Goal: Task Accomplishment & Management: Use online tool/utility

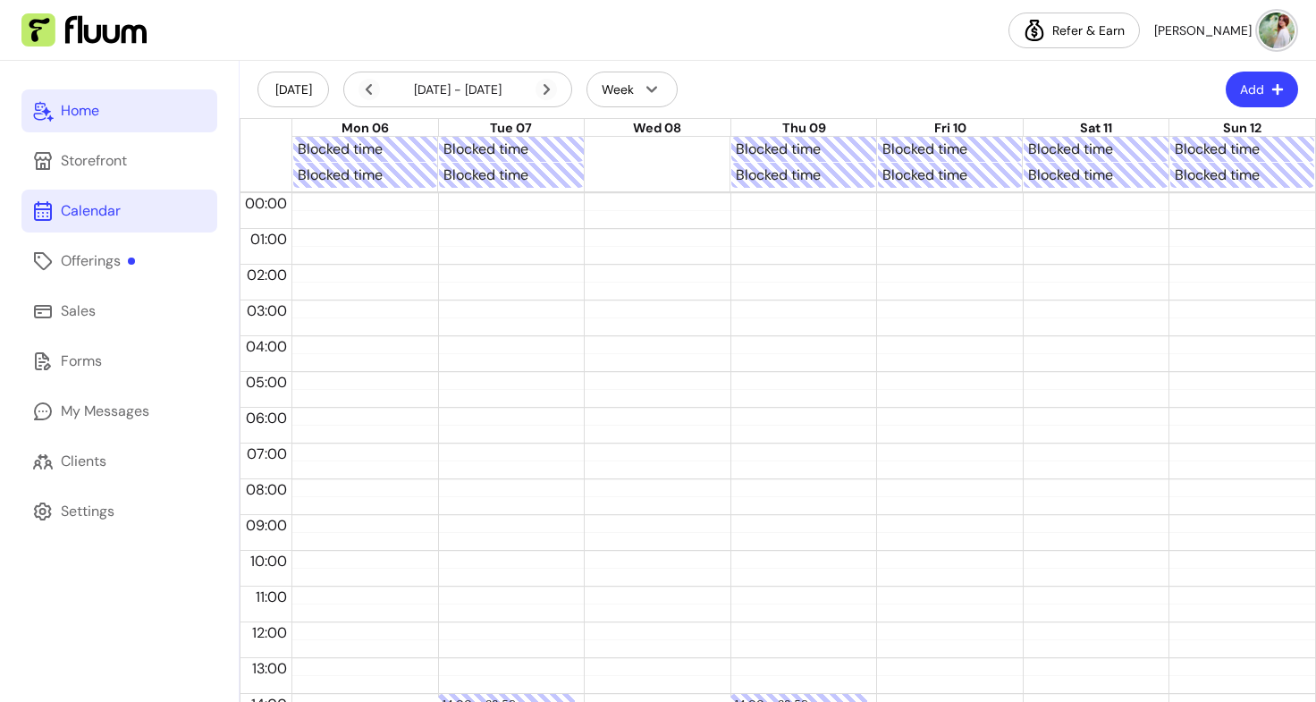
click at [64, 110] on div "Home" at bounding box center [80, 110] width 38 height 21
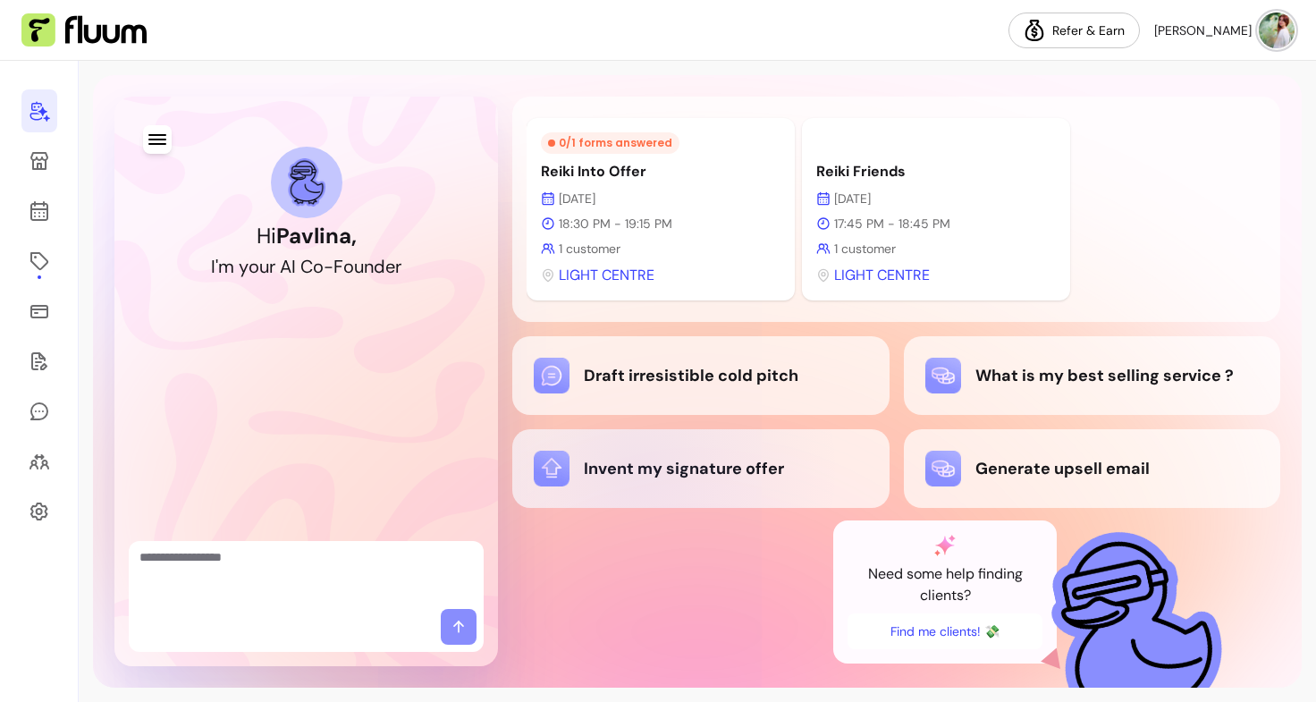
click at [638, 469] on div "Invent my signature offer" at bounding box center [700, 469] width 333 height 36
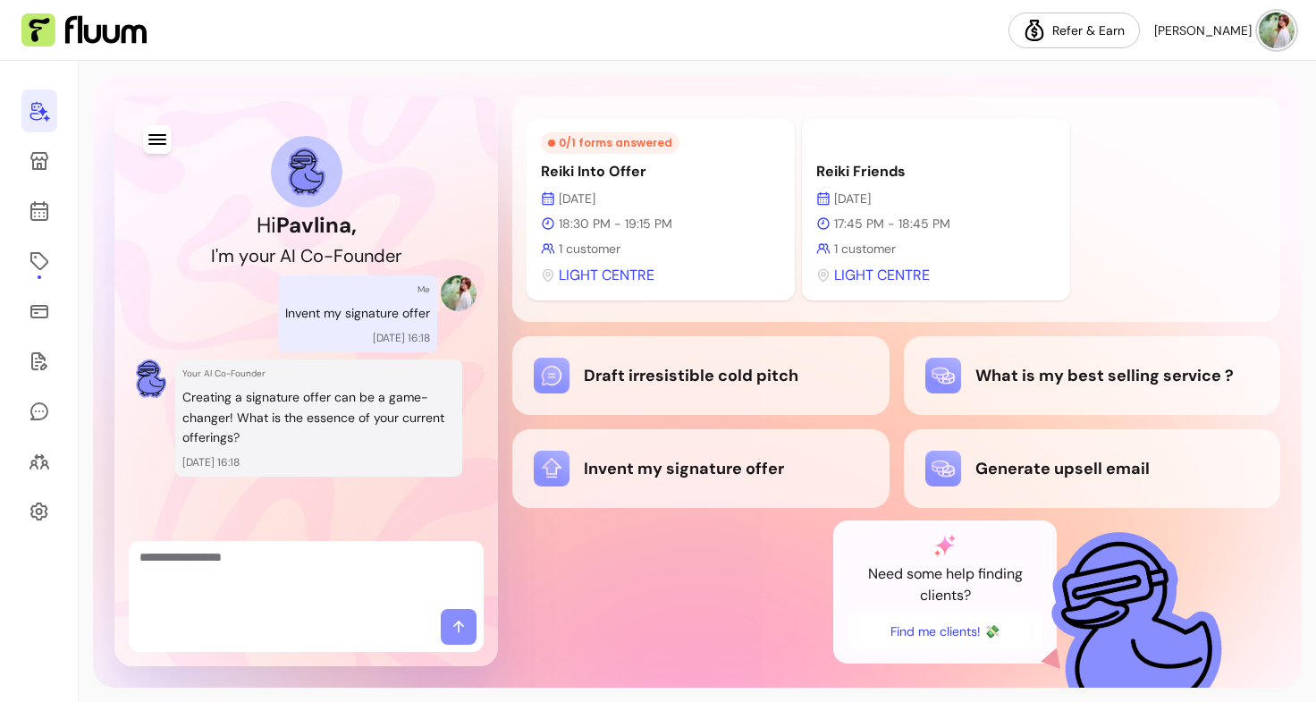
click at [290, 578] on textarea "Ask me anything..." at bounding box center [305, 575] width 333 height 54
type textarea "*****"
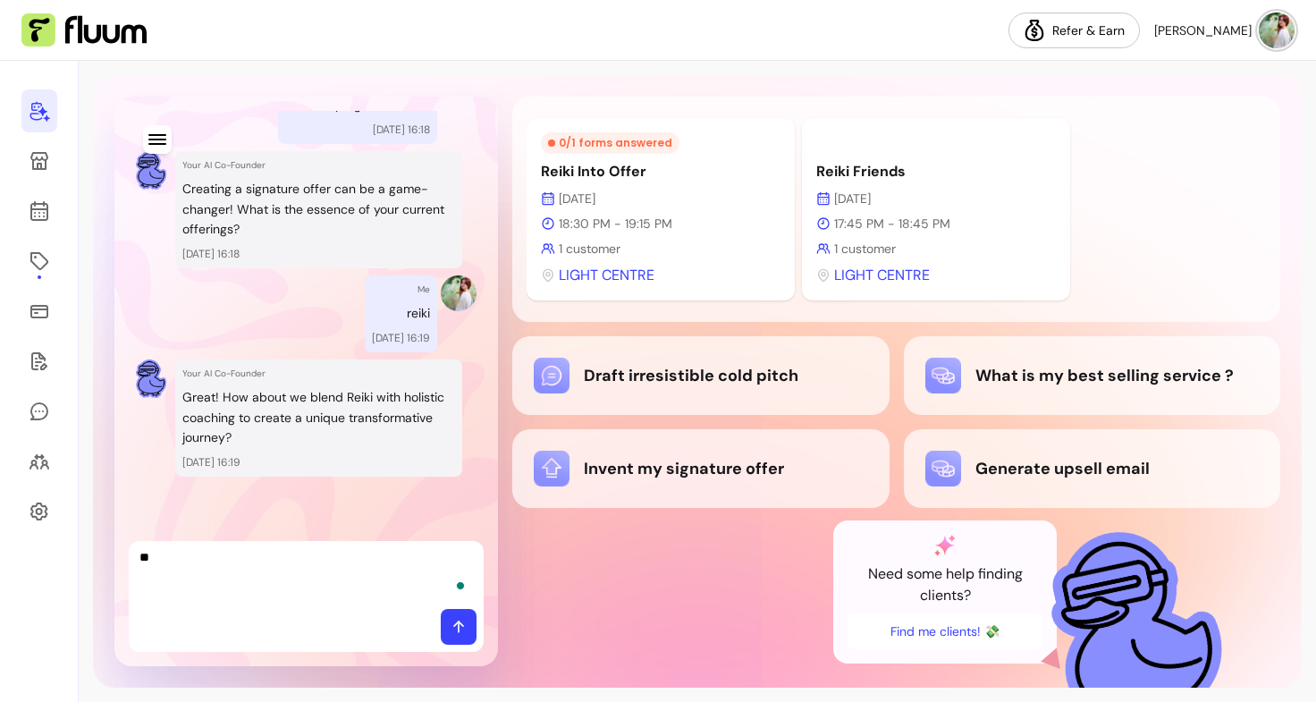
type textarea "***"
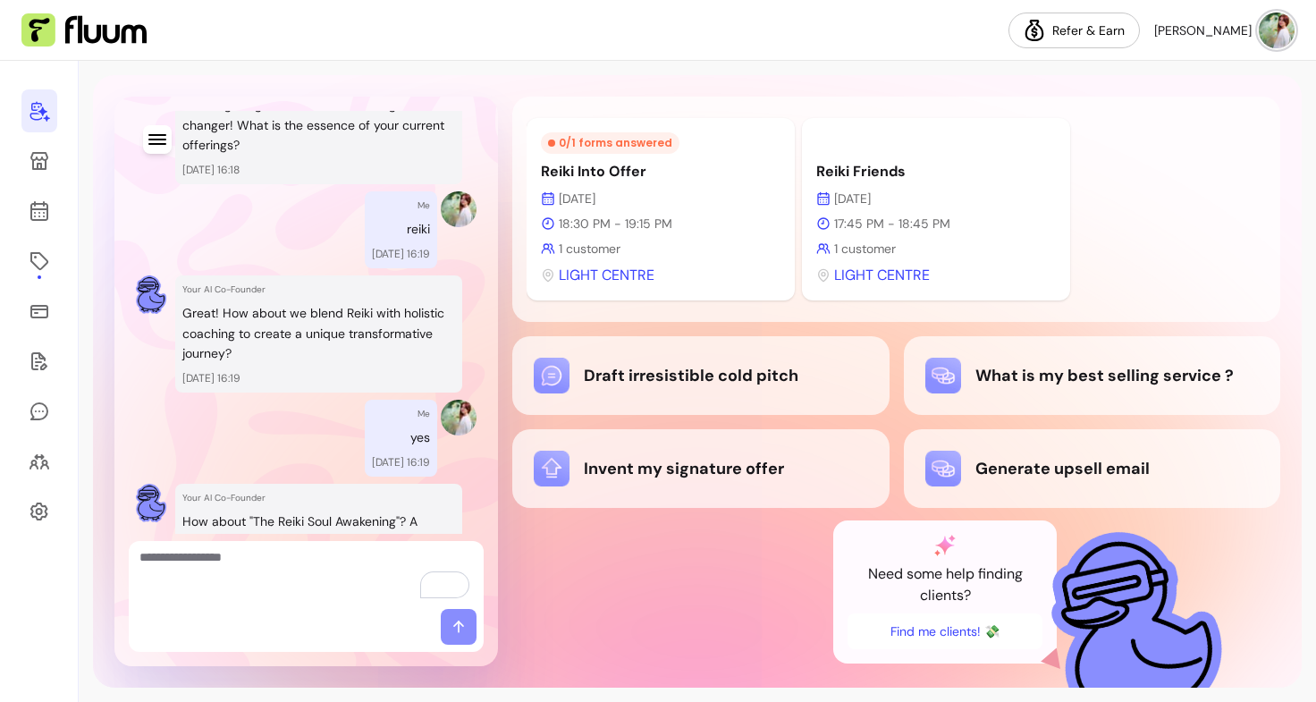
scroll to position [427, 0]
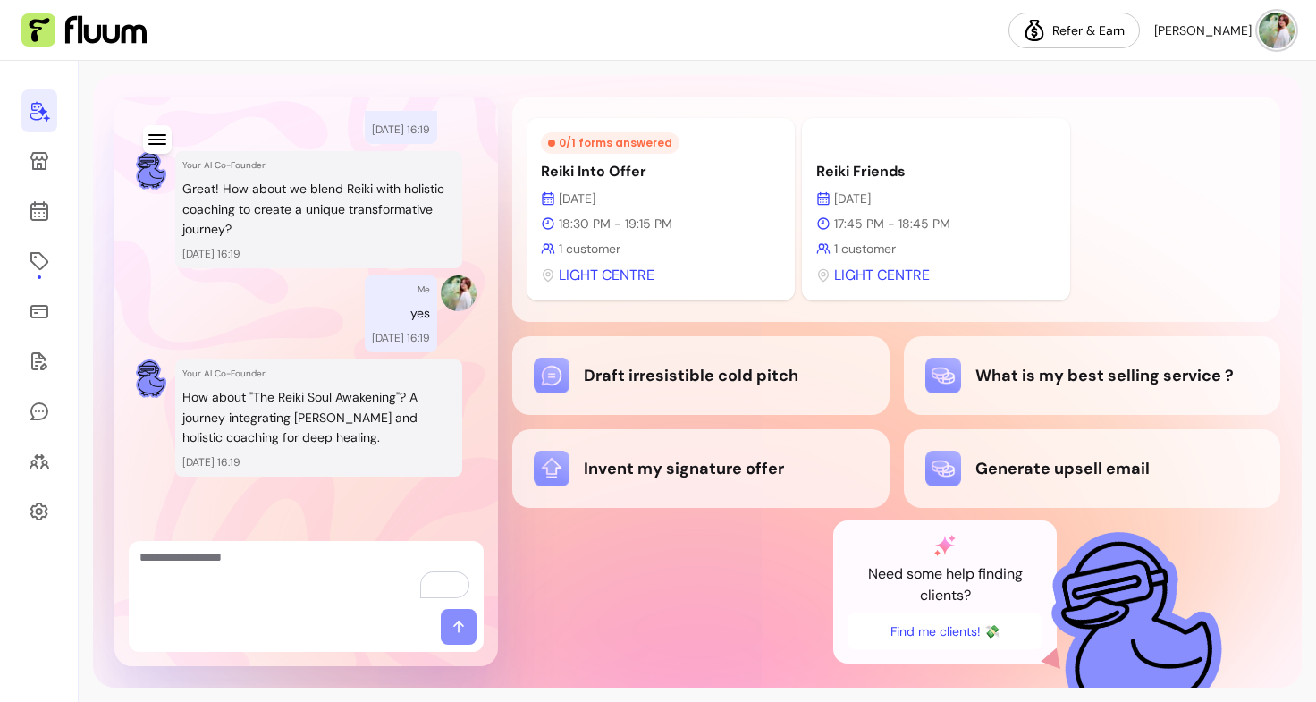
click at [347, 572] on textarea "To enrich screen reader interactions, please activate Accessibility in Grammarl…" at bounding box center [305, 575] width 333 height 54
type textarea "*"
type textarea "****"
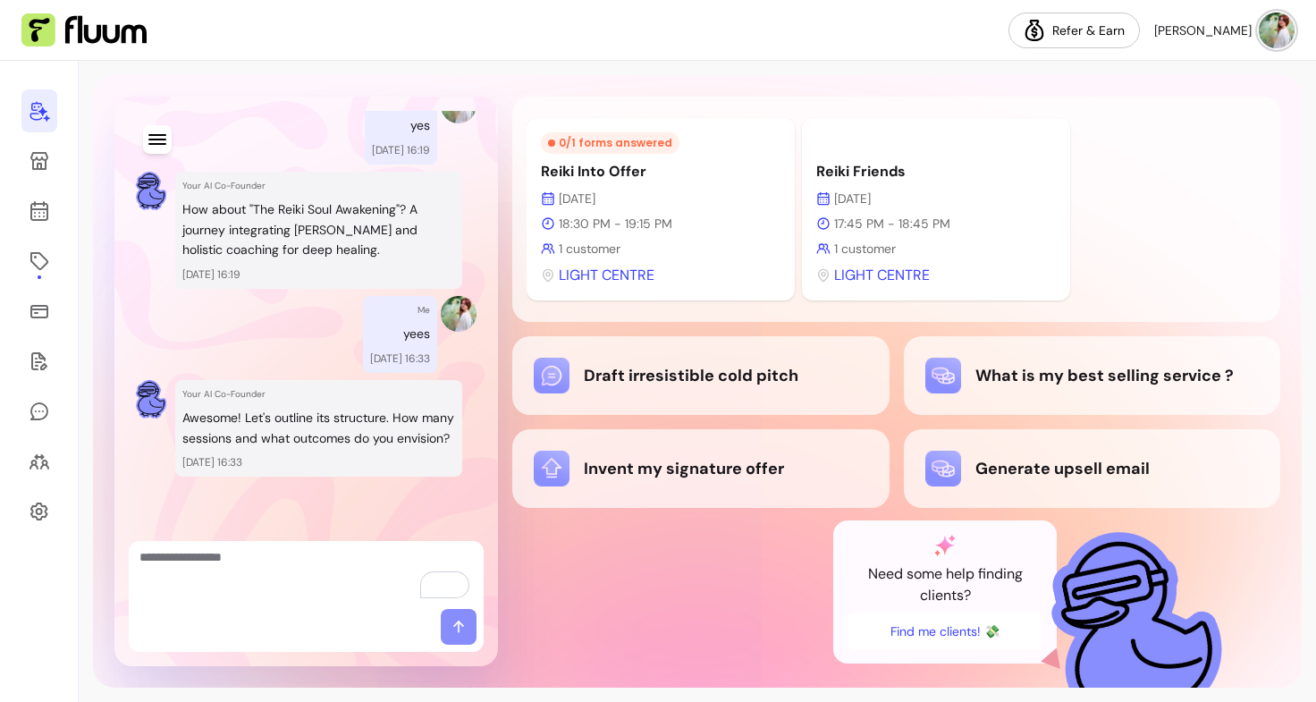
click at [287, 583] on textarea "To enrich screen reader interactions, please activate Accessibility in Grammarl…" at bounding box center [305, 575] width 333 height 54
type textarea "********"
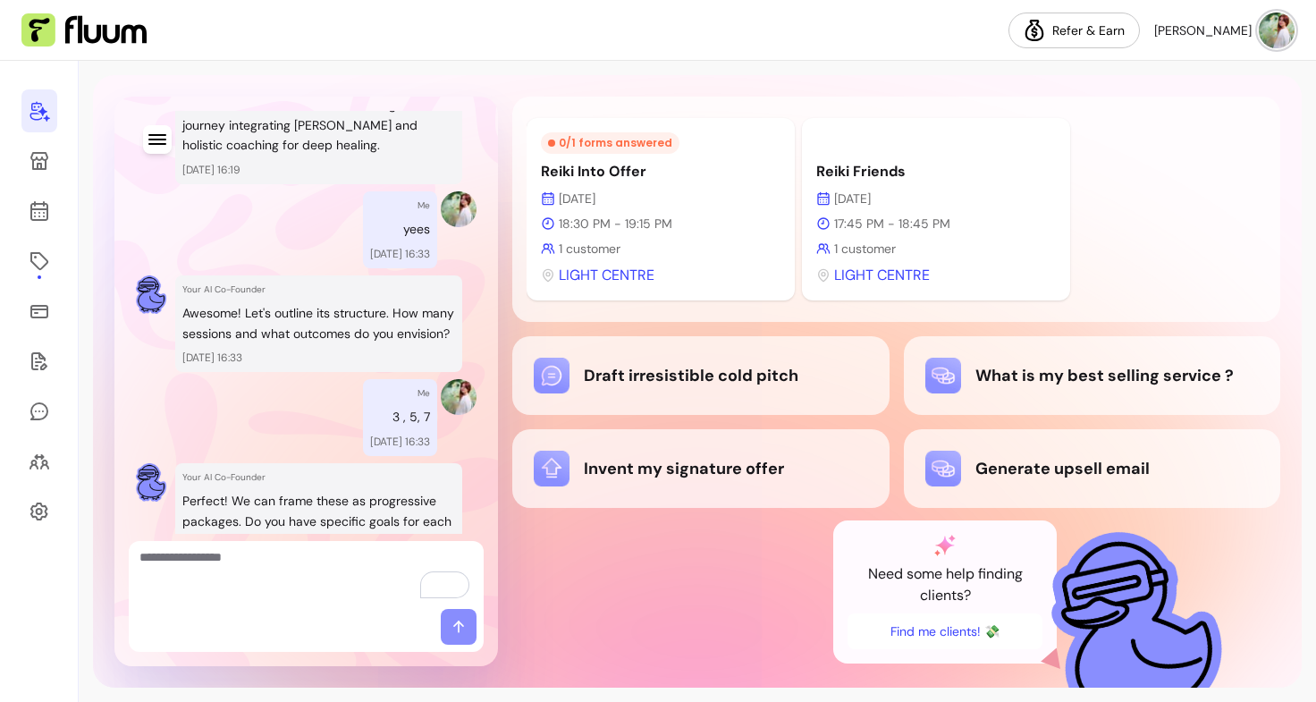
scroll to position [844, 0]
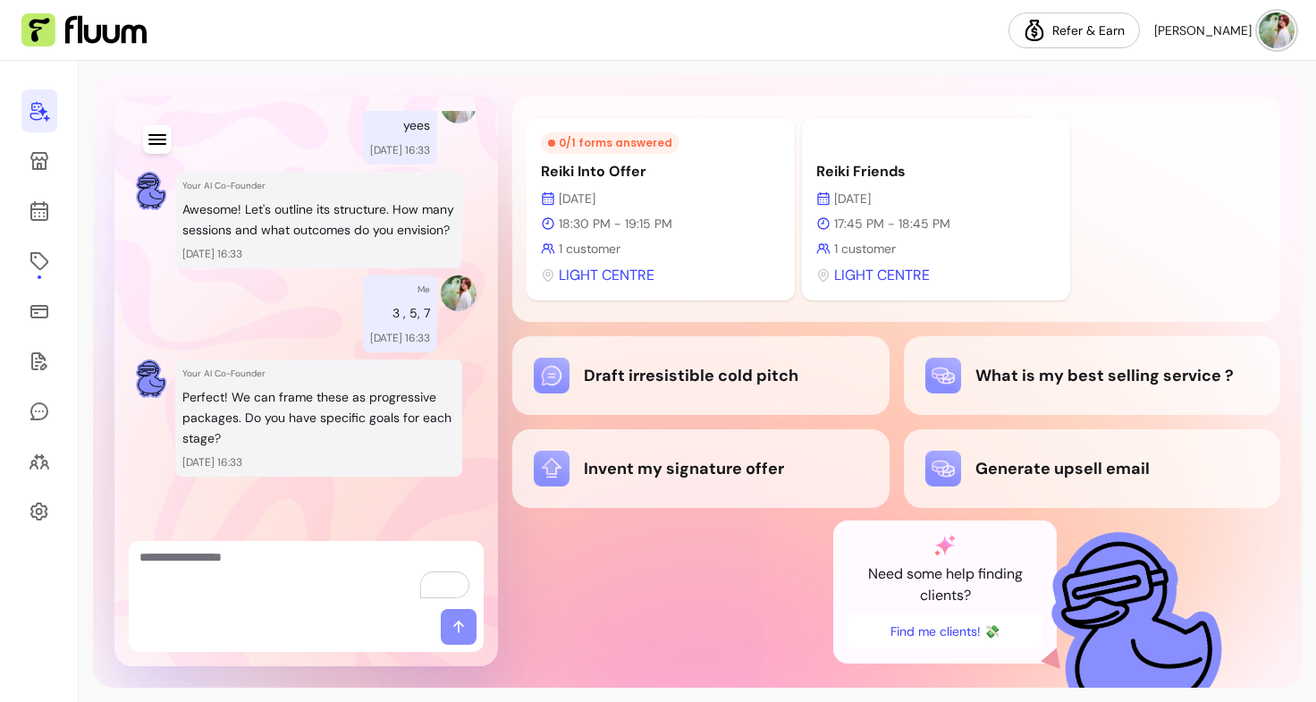
click at [341, 566] on textarea "To enrich screen reader interactions, please activate Accessibility in Grammarl…" at bounding box center [305, 575] width 333 height 54
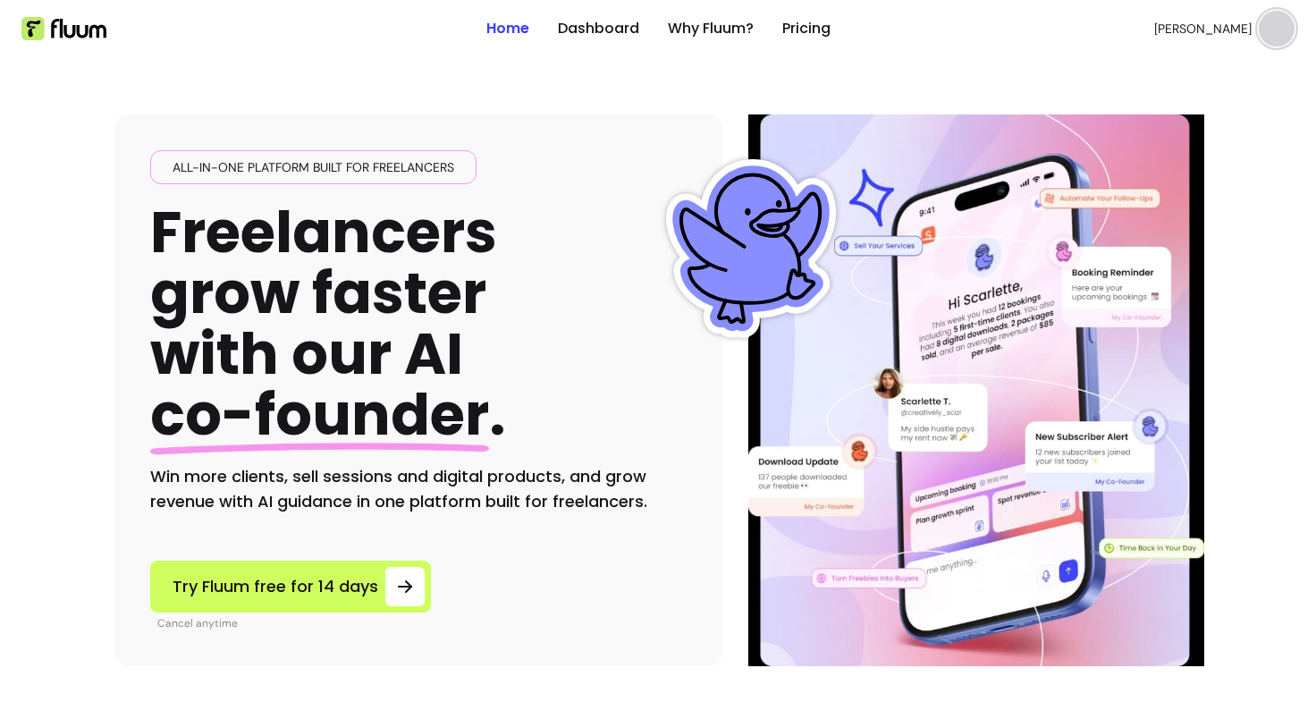
click at [1259, 35] on img at bounding box center [1277, 29] width 36 height 36
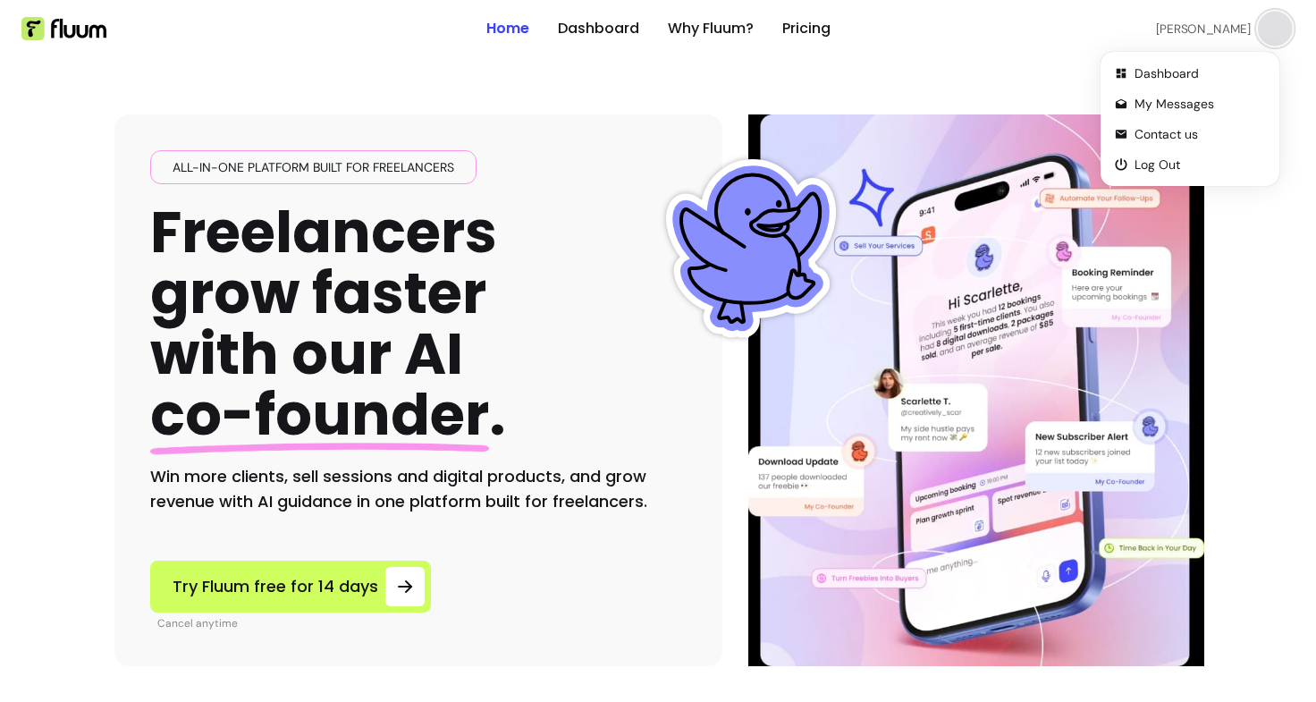
click at [1173, 56] on div "Dashboard My Messages Contact us Log Out" at bounding box center [1190, 118] width 172 height 127
click at [1159, 69] on span "Dashboard" at bounding box center [1199, 73] width 131 height 18
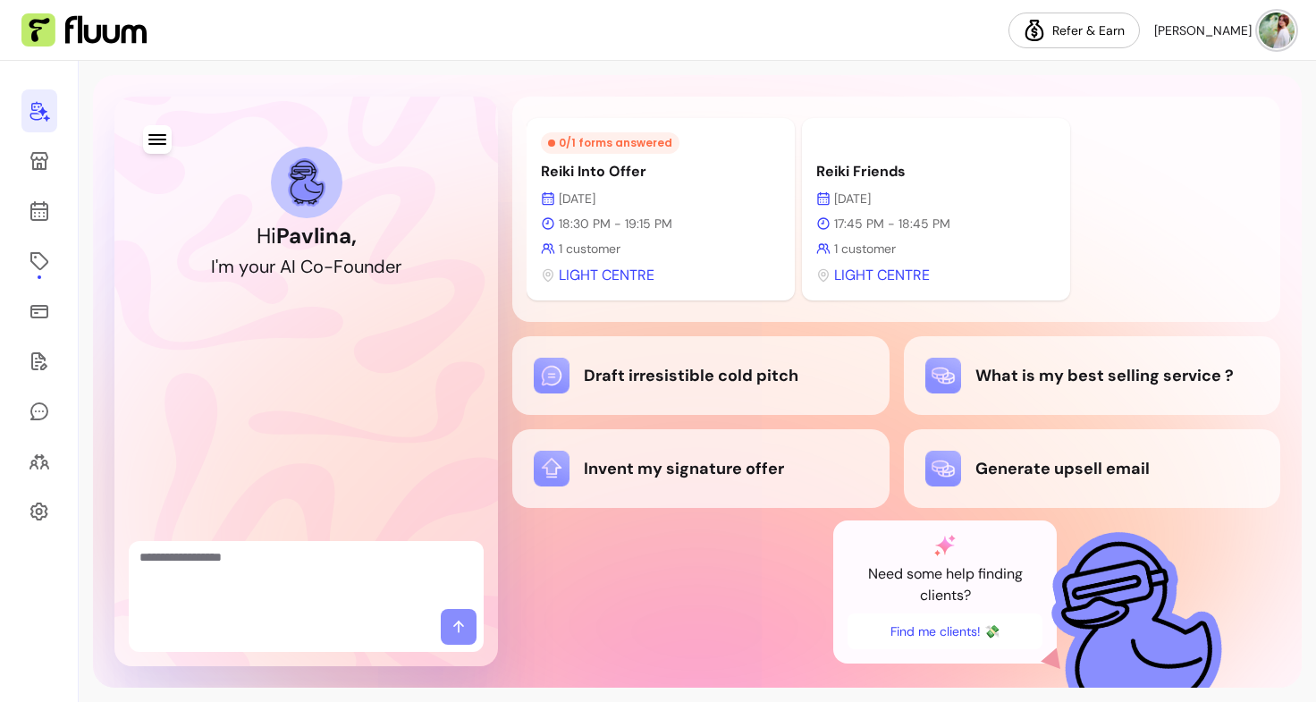
click at [1266, 25] on img at bounding box center [1277, 31] width 36 height 36
click at [1201, 58] on div "Dashboard My Messages Contact us Log Out" at bounding box center [1203, 119] width 172 height 127
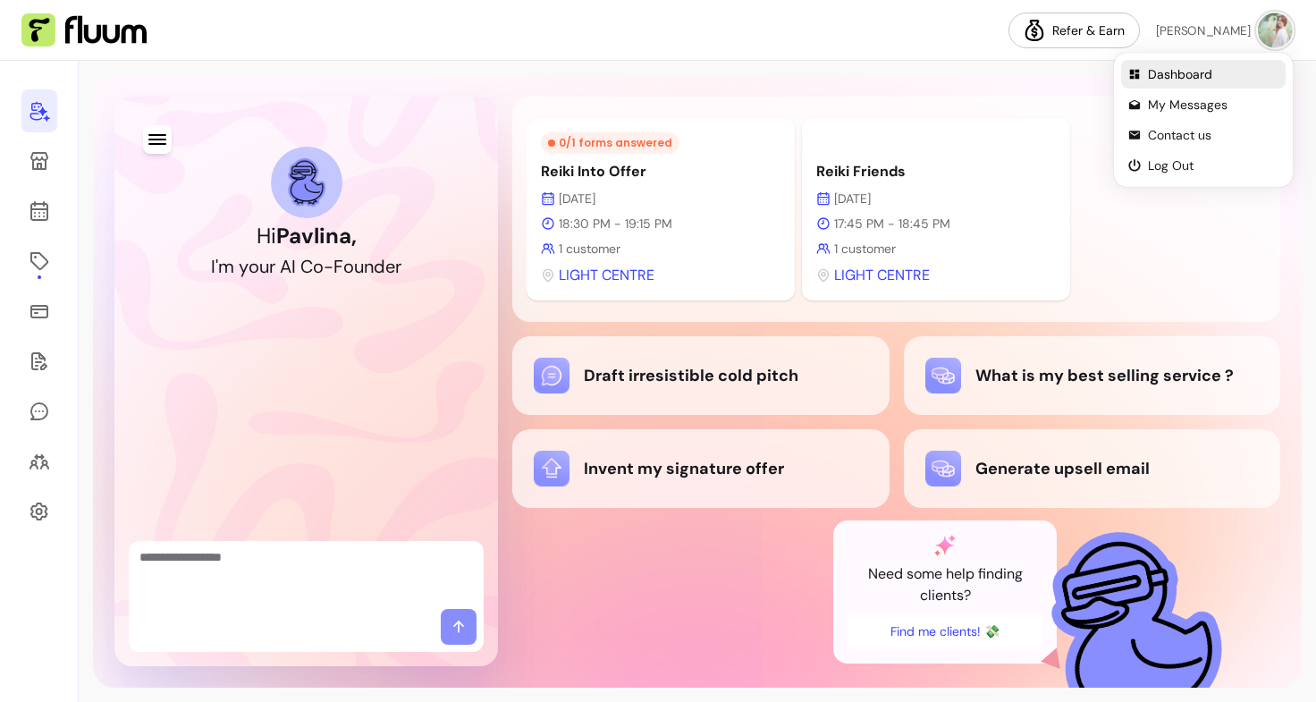
click at [1195, 65] on span "Dashboard" at bounding box center [1213, 74] width 131 height 18
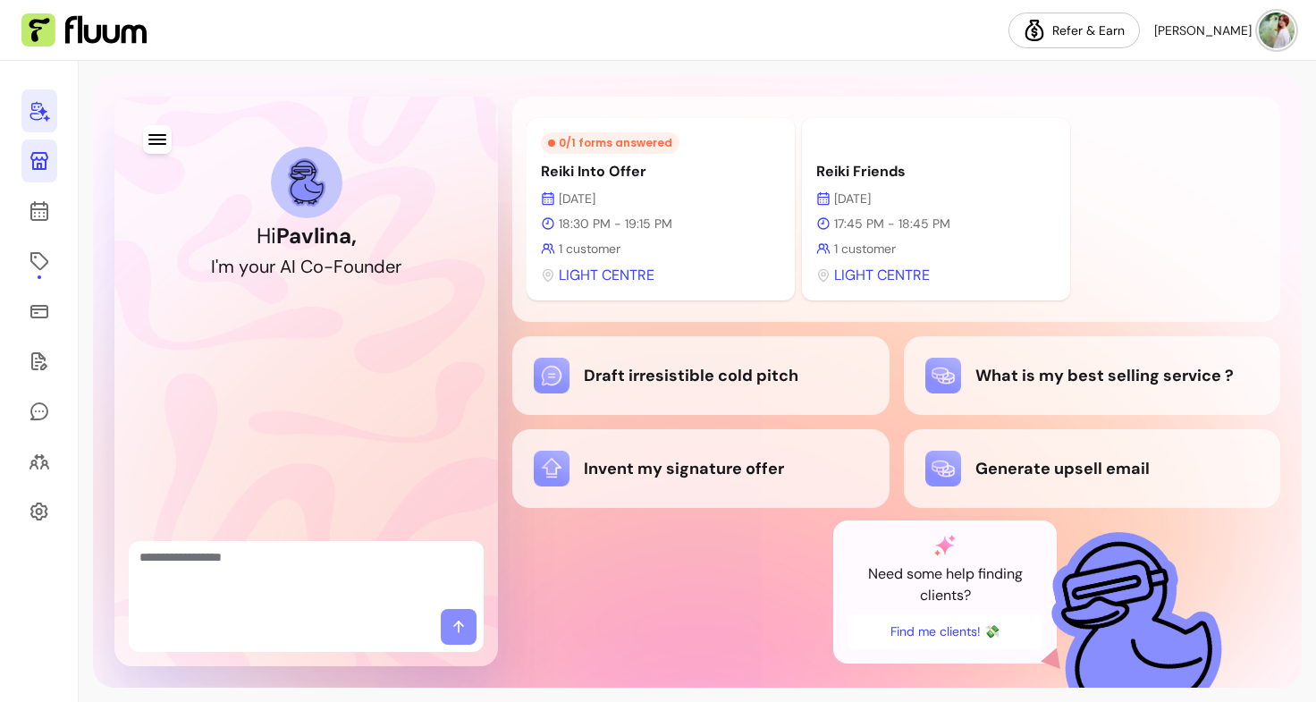
click at [38, 146] on link at bounding box center [39, 160] width 36 height 43
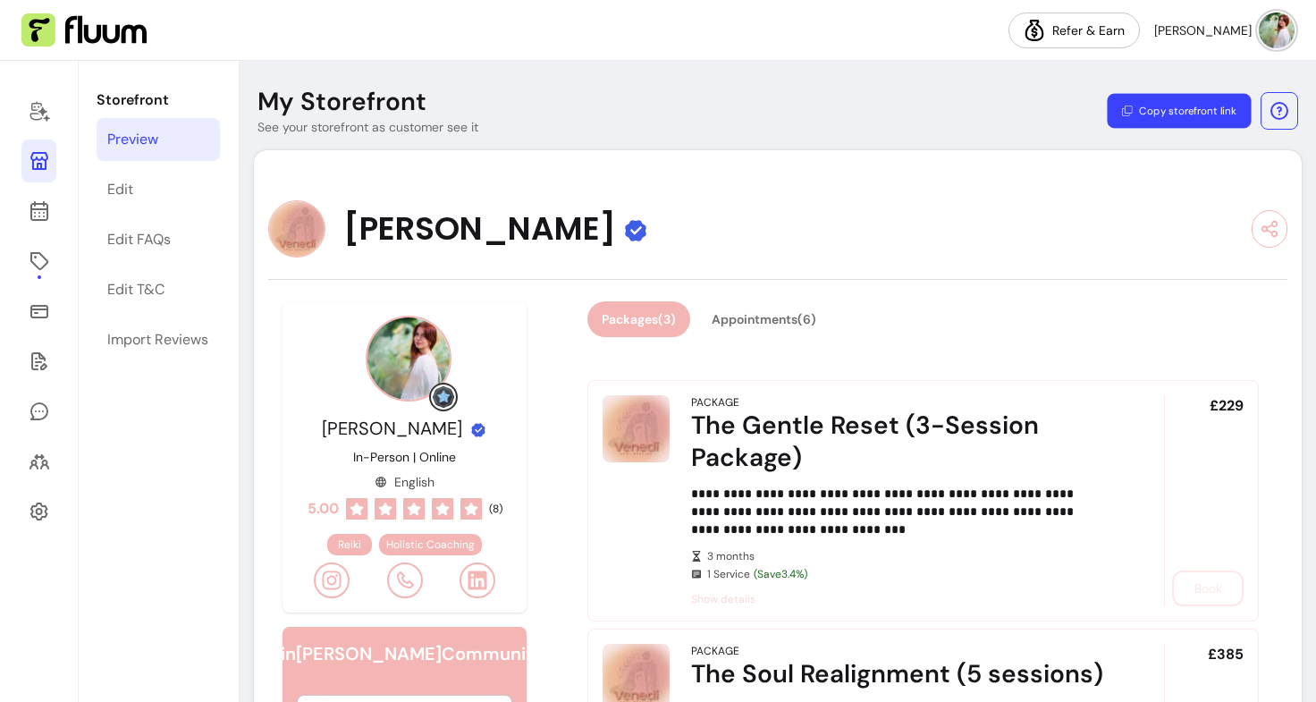
click at [1151, 105] on button "Copy storefront link" at bounding box center [1179, 111] width 144 height 35
click at [47, 106] on icon at bounding box center [39, 110] width 21 height 21
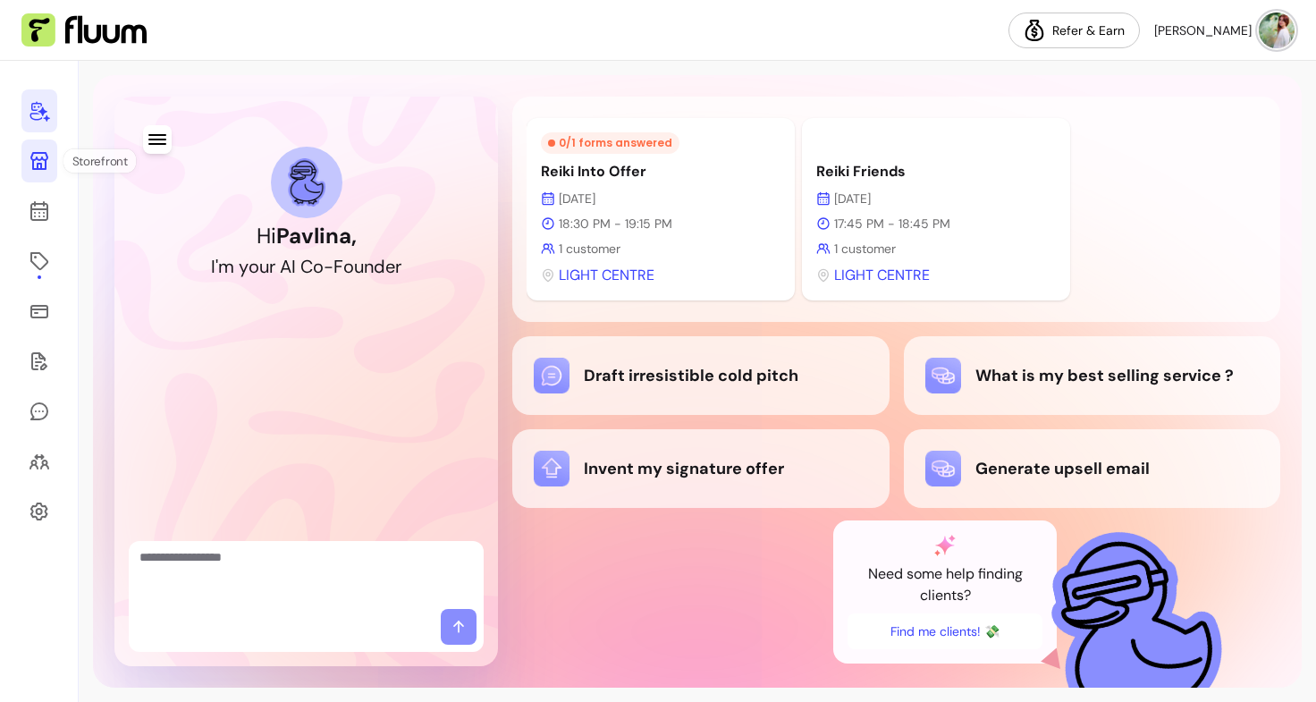
click at [38, 165] on icon at bounding box center [39, 160] width 21 height 21
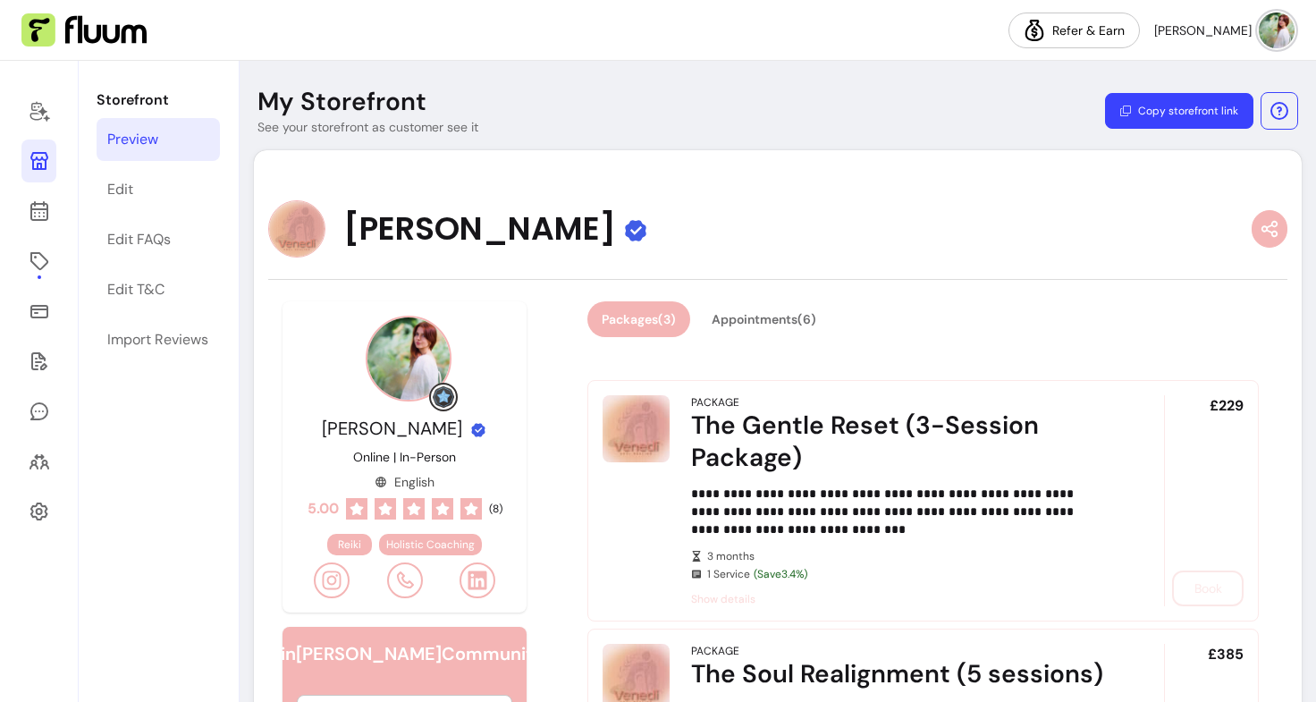
click at [1260, 226] on icon "button" at bounding box center [1270, 228] width 20 height 21
